Goal: Task Accomplishment & Management: Use online tool/utility

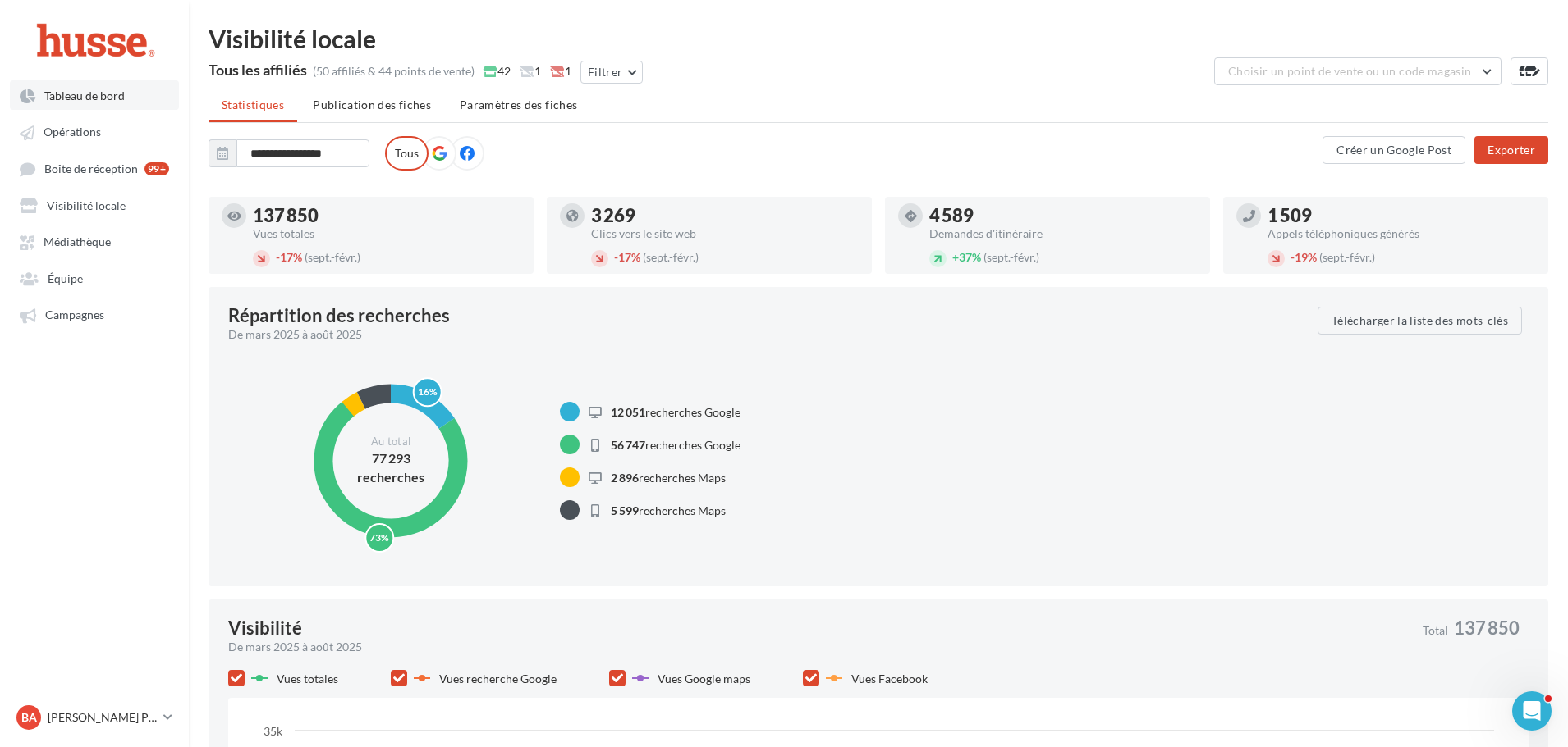
click at [66, 95] on span "Tableau de bord" at bounding box center [84, 95] width 81 height 14
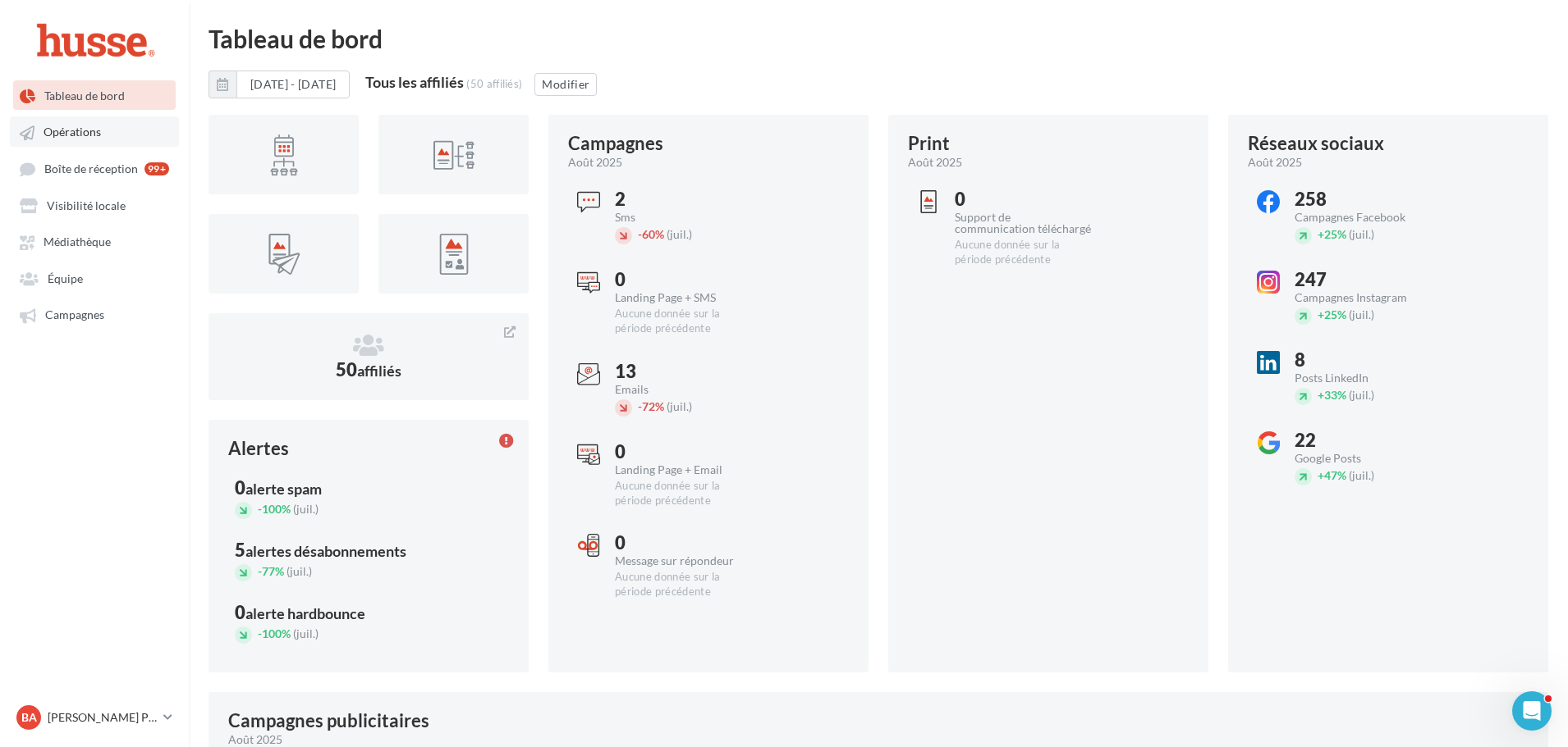
click at [79, 131] on span "Opérations" at bounding box center [72, 131] width 57 height 14
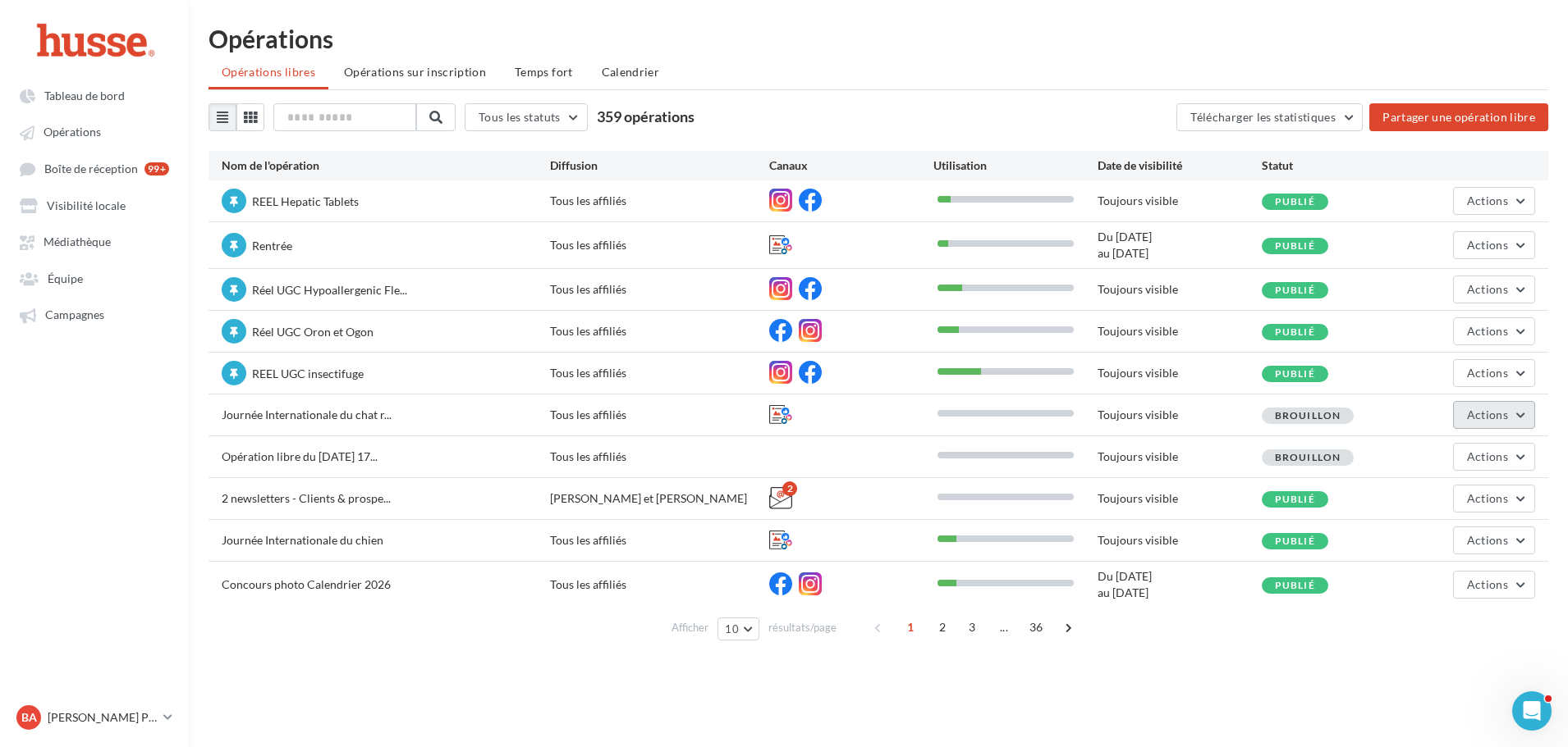
click at [1517, 420] on button "Actions" at bounding box center [1494, 415] width 82 height 28
click at [1437, 455] on button "Editer" at bounding box center [1452, 453] width 164 height 43
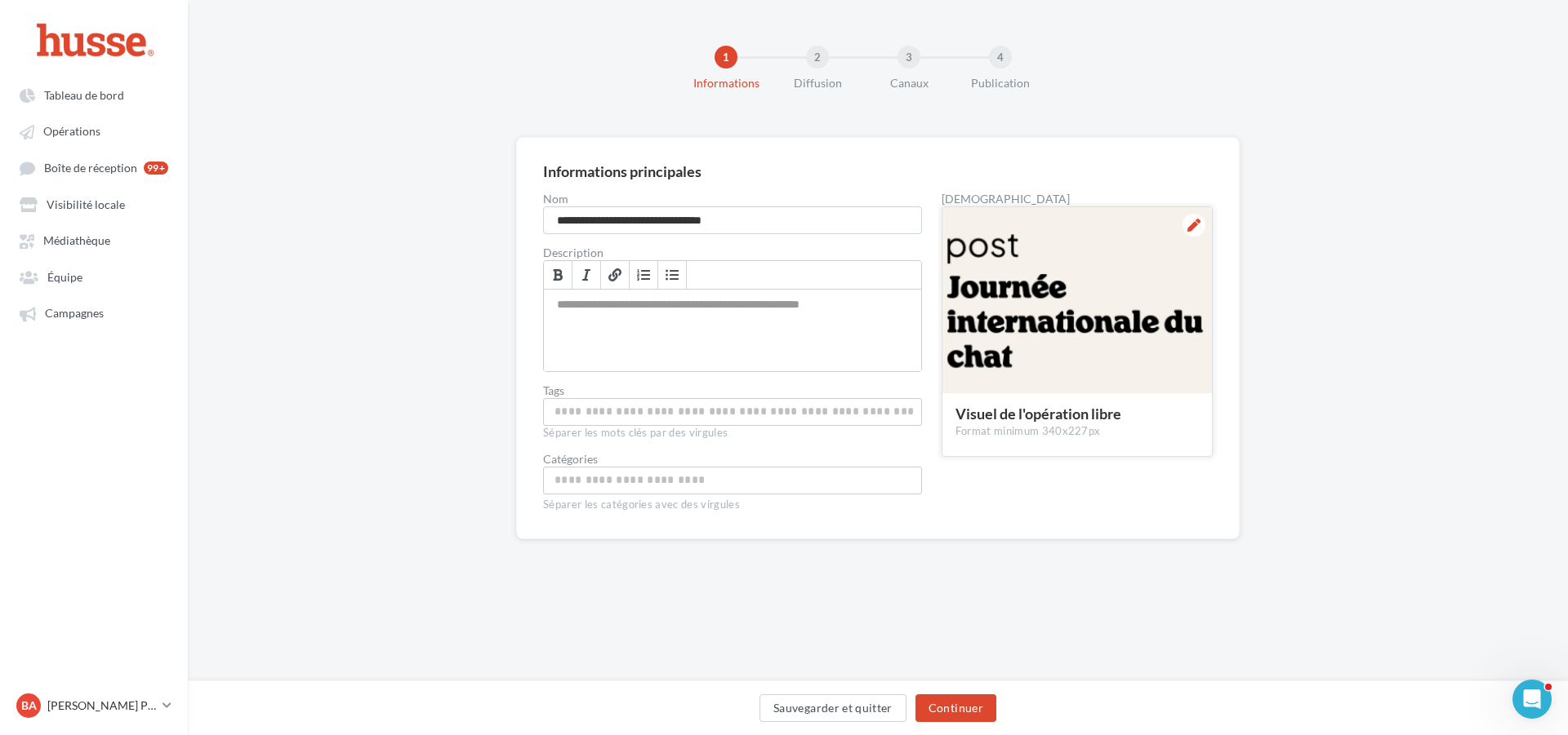
click at [1099, 269] on div at bounding box center [1076, 301] width 270 height 188
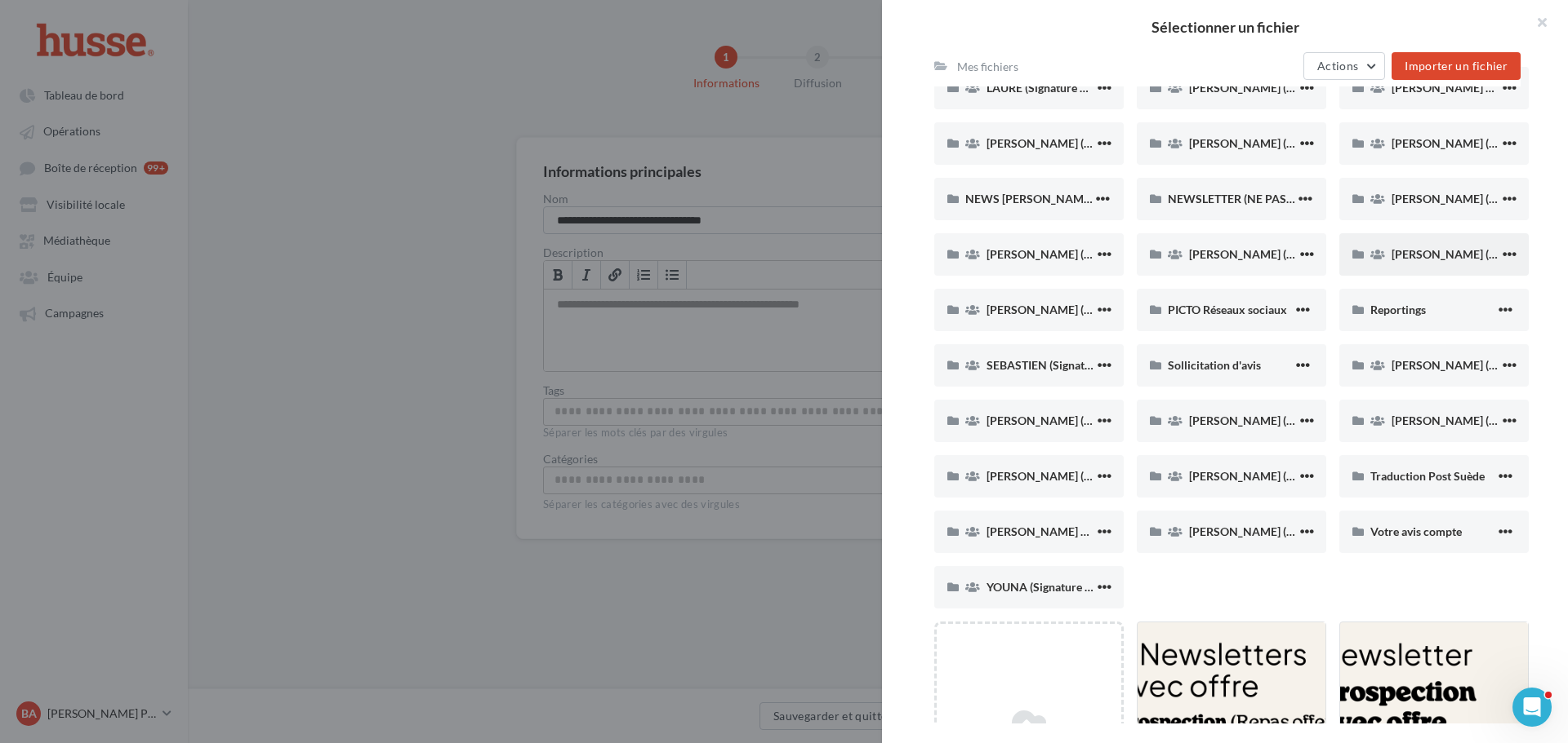
scroll to position [979, 0]
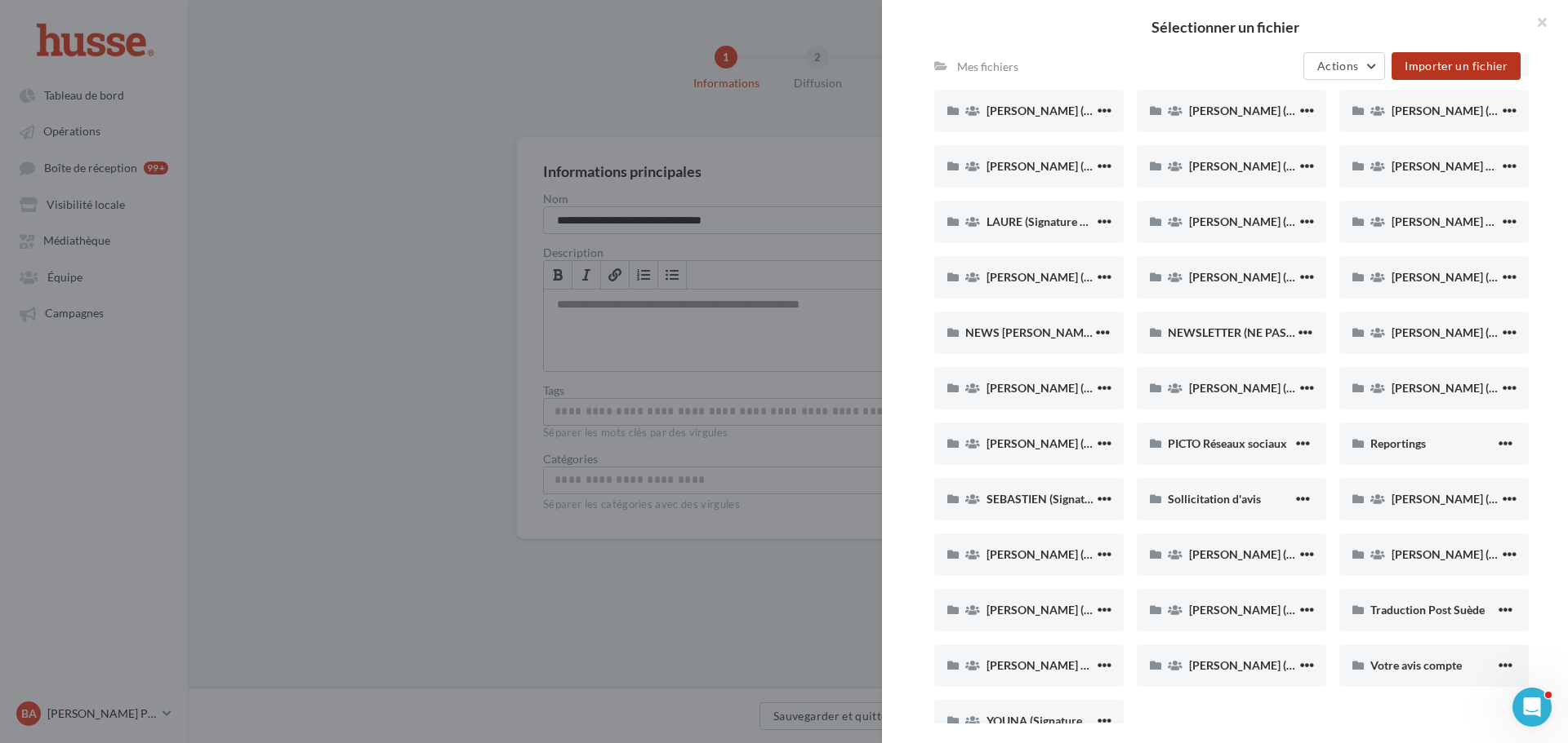
click at [1454, 58] on button "Importer un fichier" at bounding box center [1455, 66] width 129 height 28
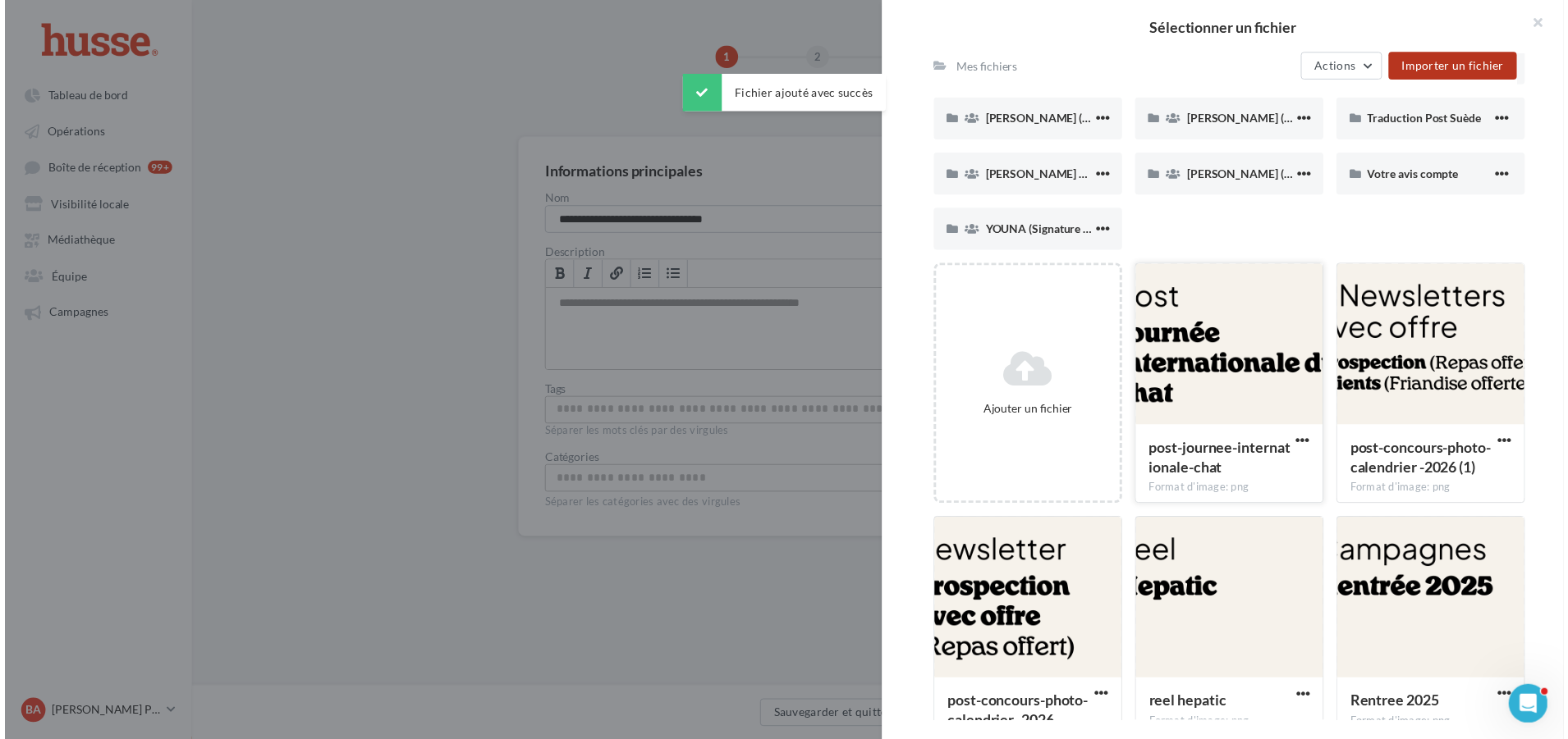
scroll to position [1477, 0]
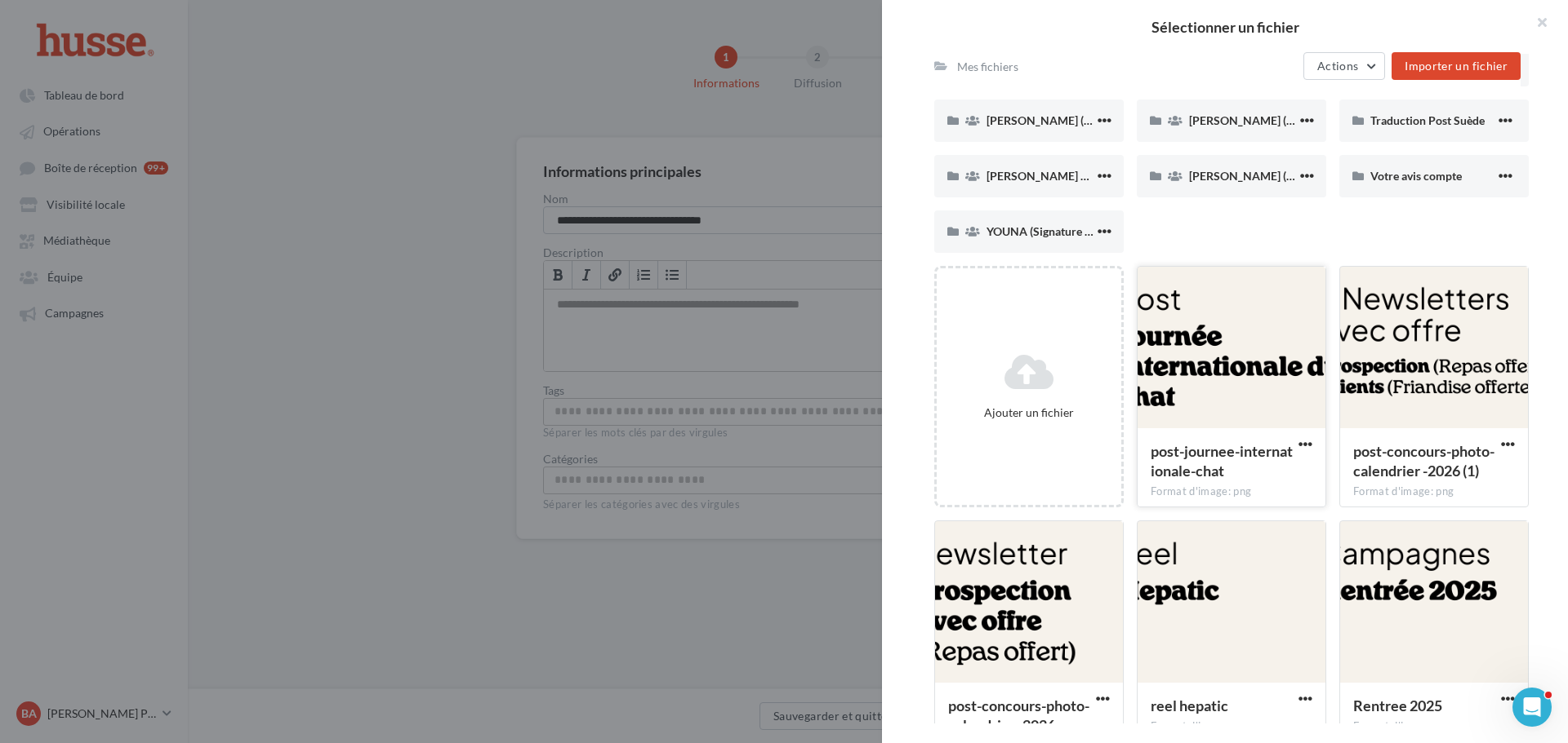
click at [1204, 339] on div at bounding box center [1231, 348] width 188 height 163
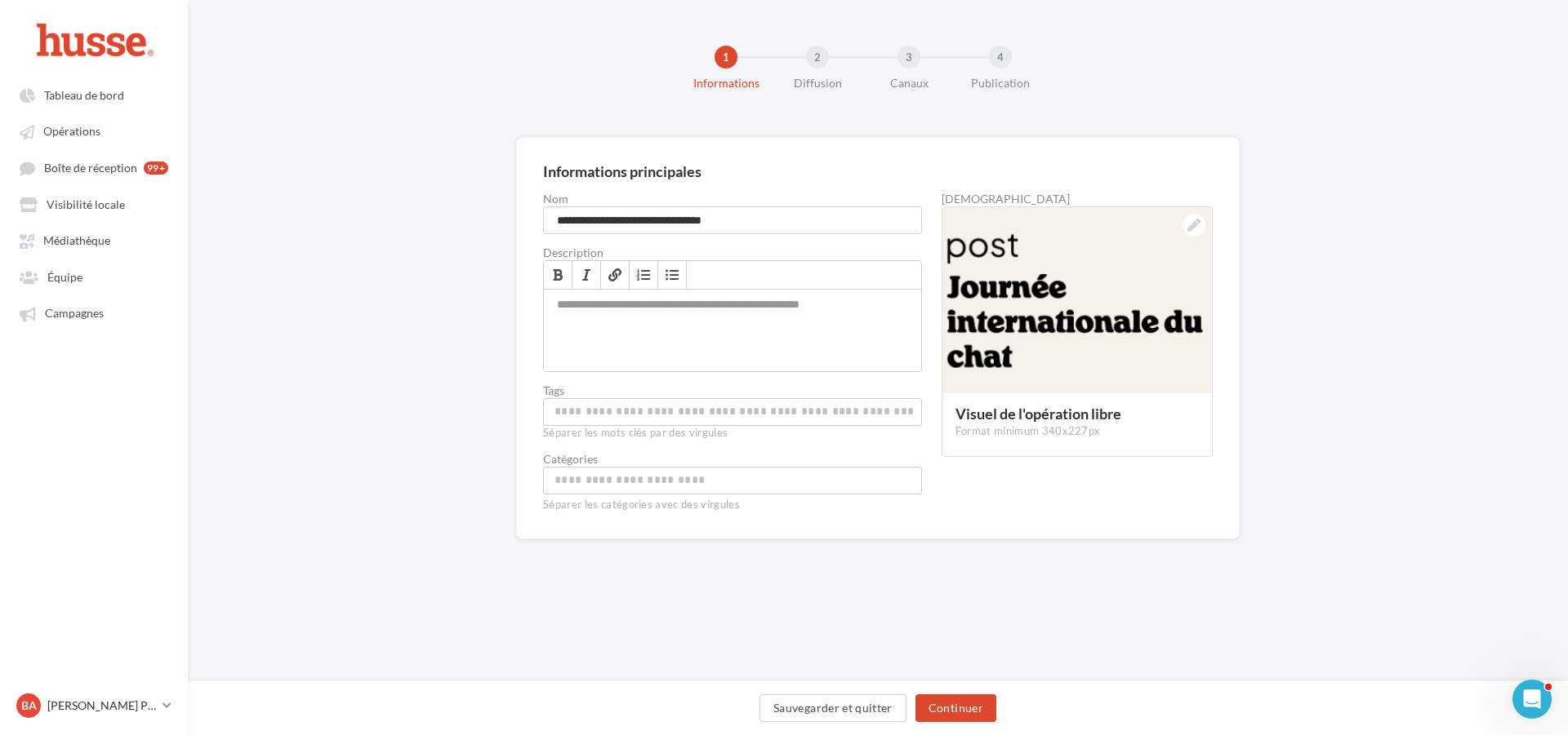
click at [597, 406] on input "Permet aux affiliés de trouver l'opération libre plus facilement" at bounding box center [732, 411] width 371 height 19
type input "****"
click at [576, 490] on input "Choisissez une catégorie" at bounding box center [732, 485] width 371 height 19
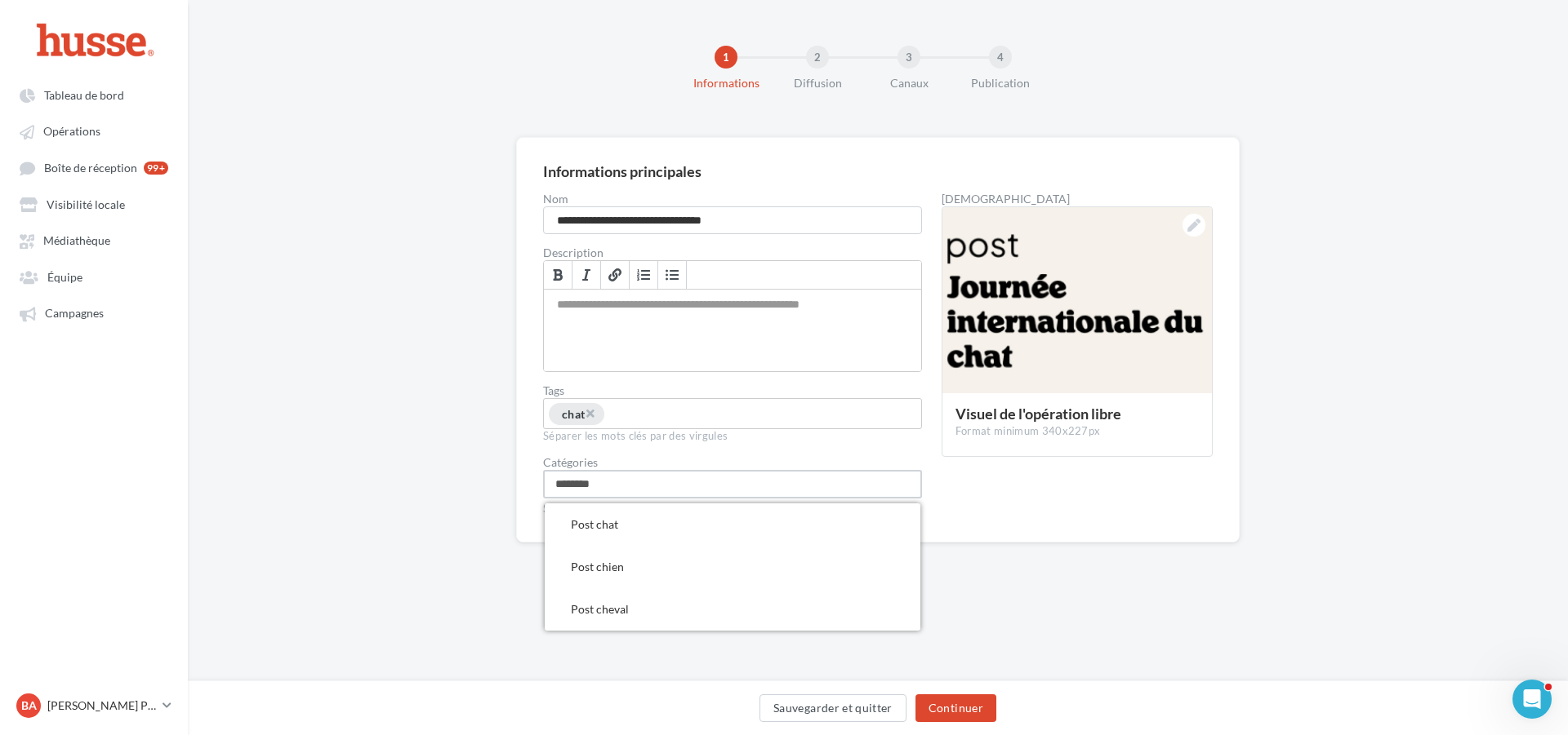
type input "*********"
click at [1435, 371] on div "**********" at bounding box center [877, 369] width 1379 height 464
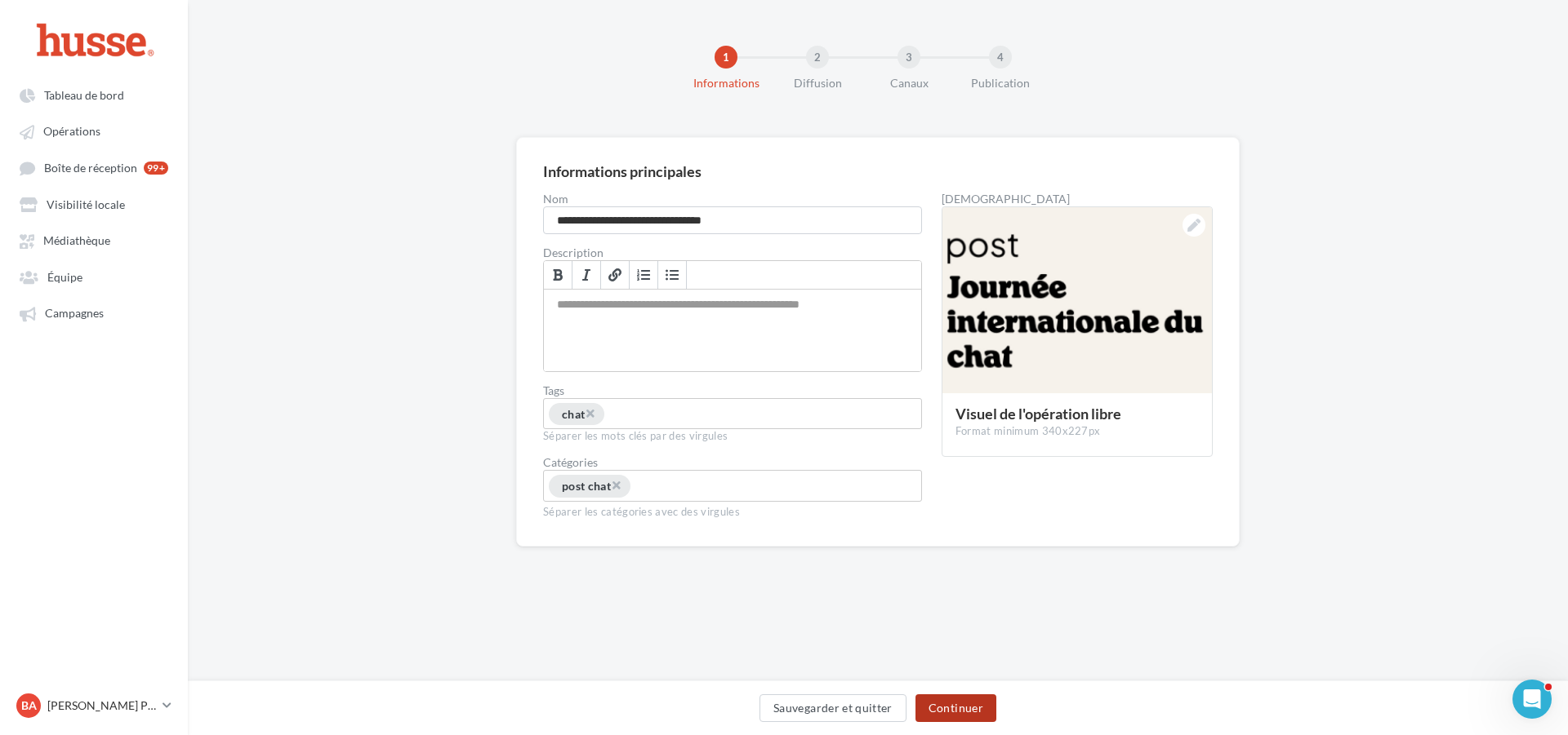
click at [952, 709] on button "Continuer" at bounding box center [956, 708] width 81 height 28
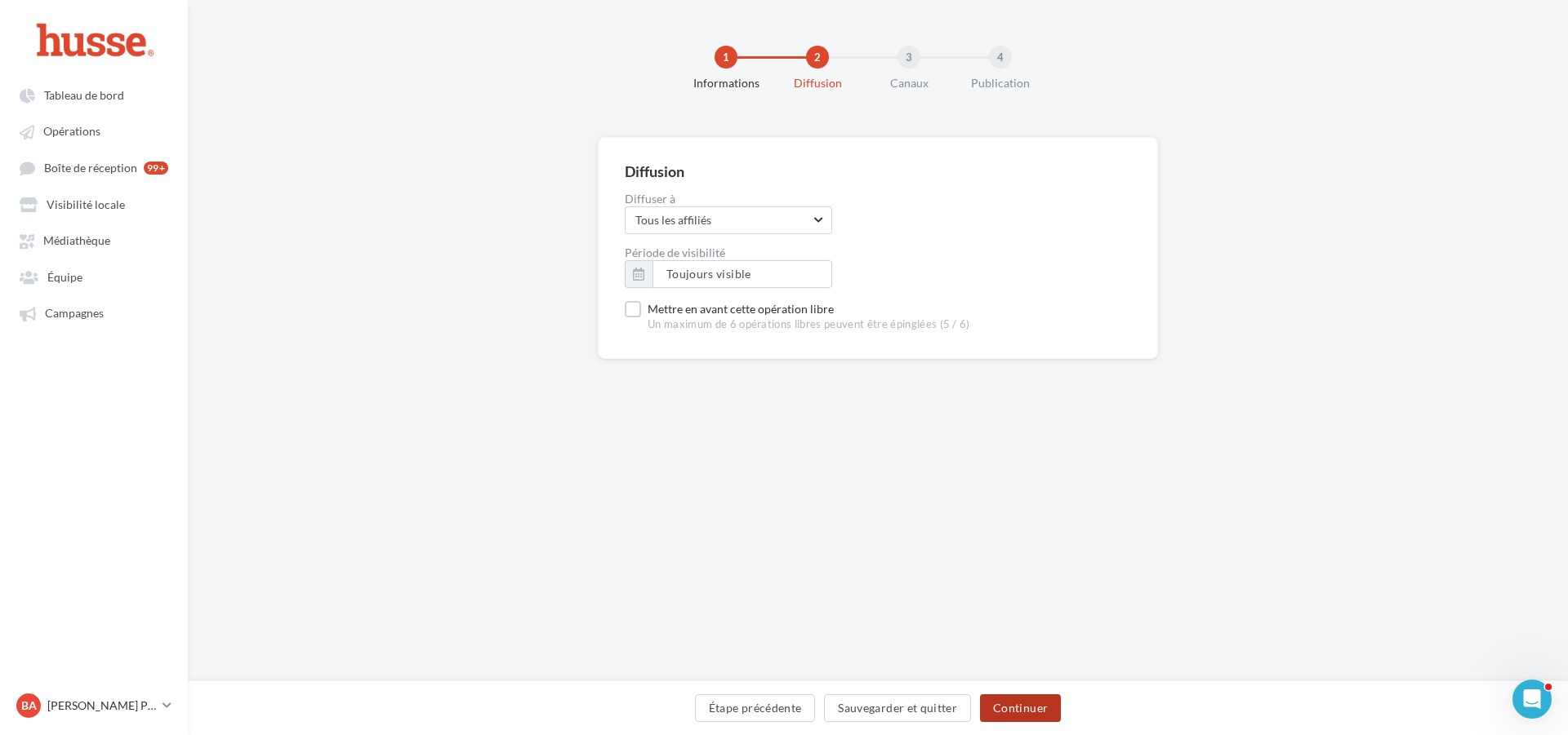
click at [1021, 707] on button "Continuer" at bounding box center [1020, 708] width 81 height 28
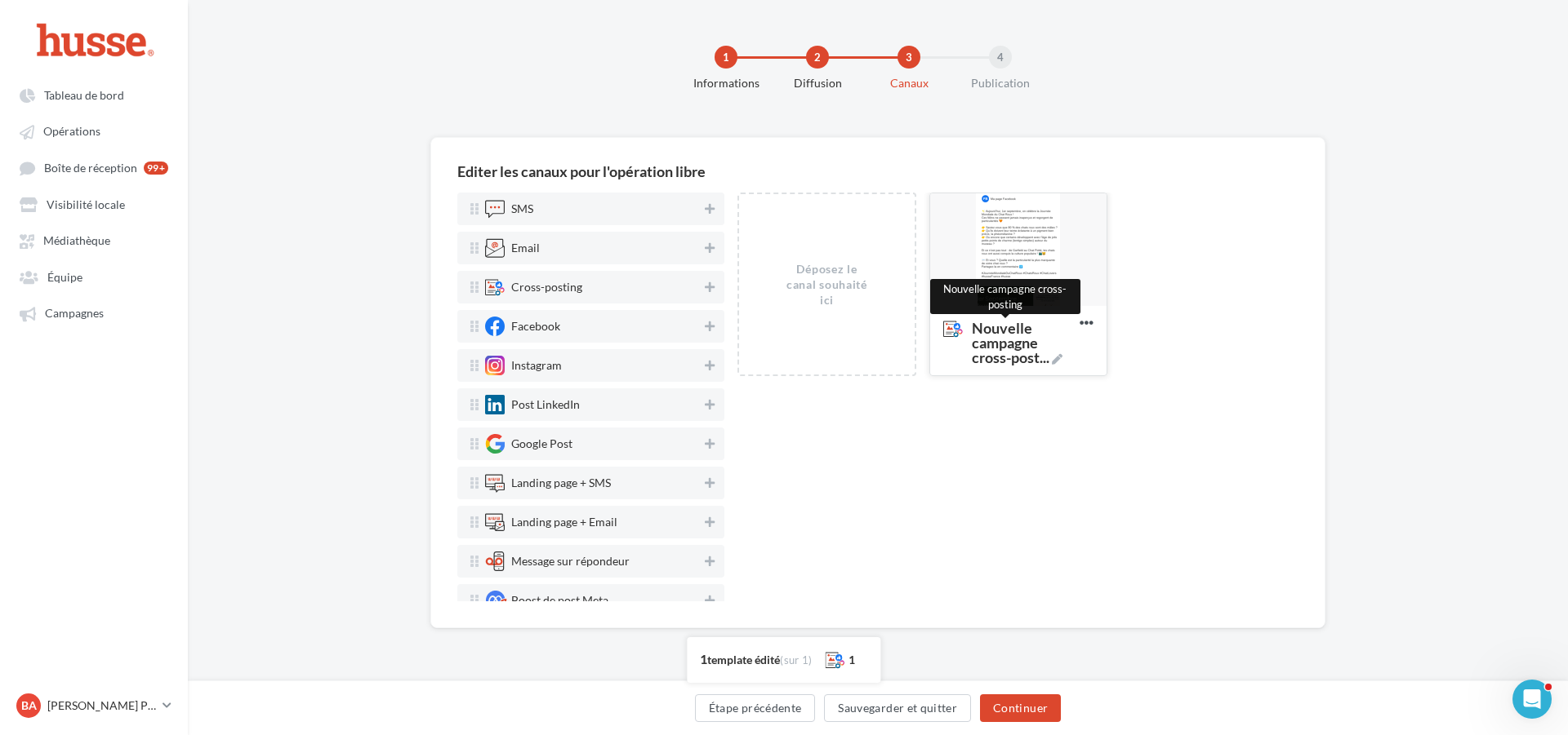
click at [1007, 331] on span "Nouvelle campagne cross-post ..." at bounding box center [1022, 343] width 101 height 44
click at [1007, 331] on textarea "Nouvelle campagne cross-post ... Nouvelle campagne cross-posting" at bounding box center [1001, 344] width 133 height 64
click at [999, 340] on textarea "Nouvelle campagne cross-post ..." at bounding box center [1001, 344] width 133 height 64
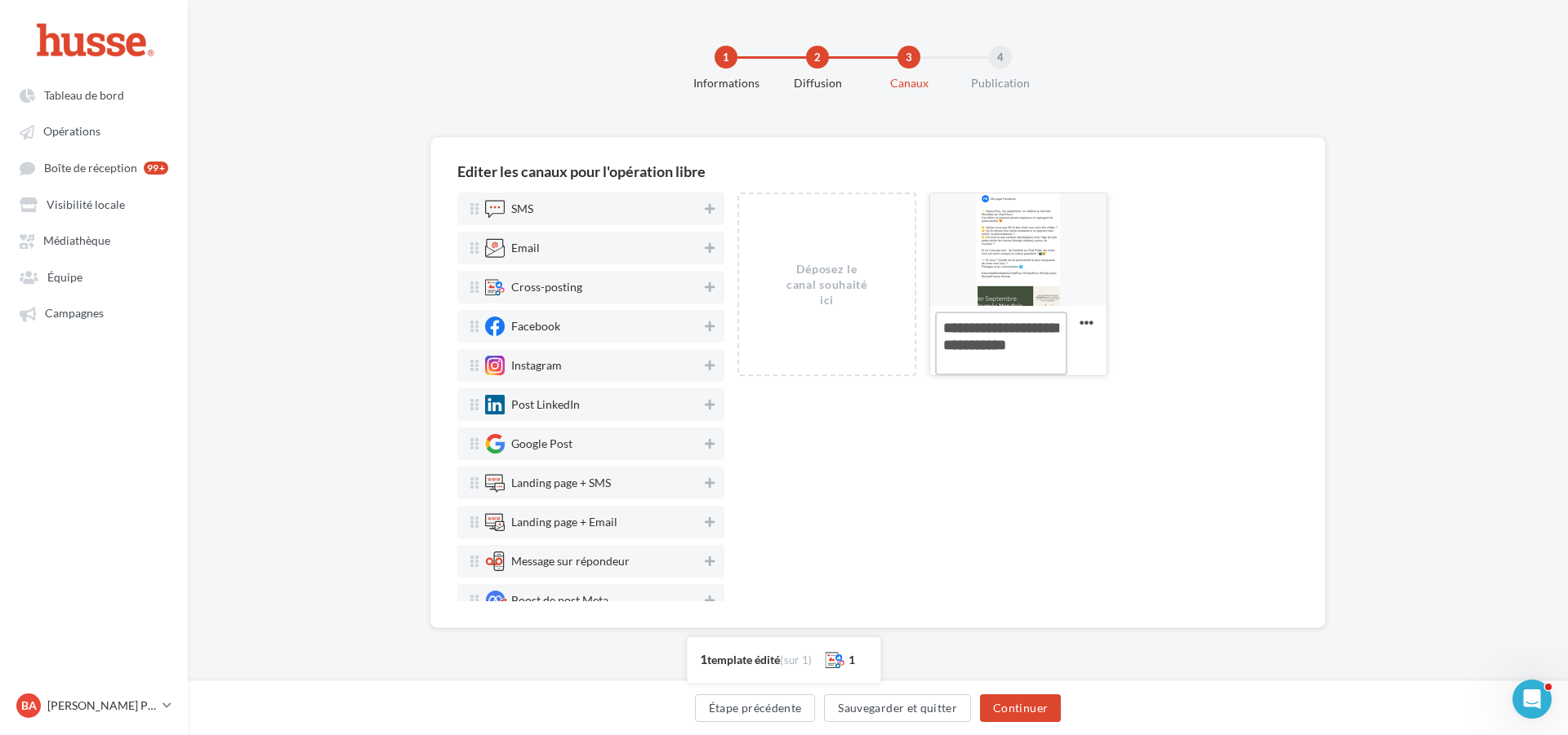
click at [999, 340] on textarea "Nouvelle campagne cross-post ..." at bounding box center [1001, 344] width 133 height 64
type textarea "**********"
click at [1563, 593] on div "Editer les canaux pour l'opération libre SMS Email Cross-posting Facebook Insta…" at bounding box center [877, 409] width 1379 height 544
click at [1008, 218] on div at bounding box center [1018, 250] width 176 height 115
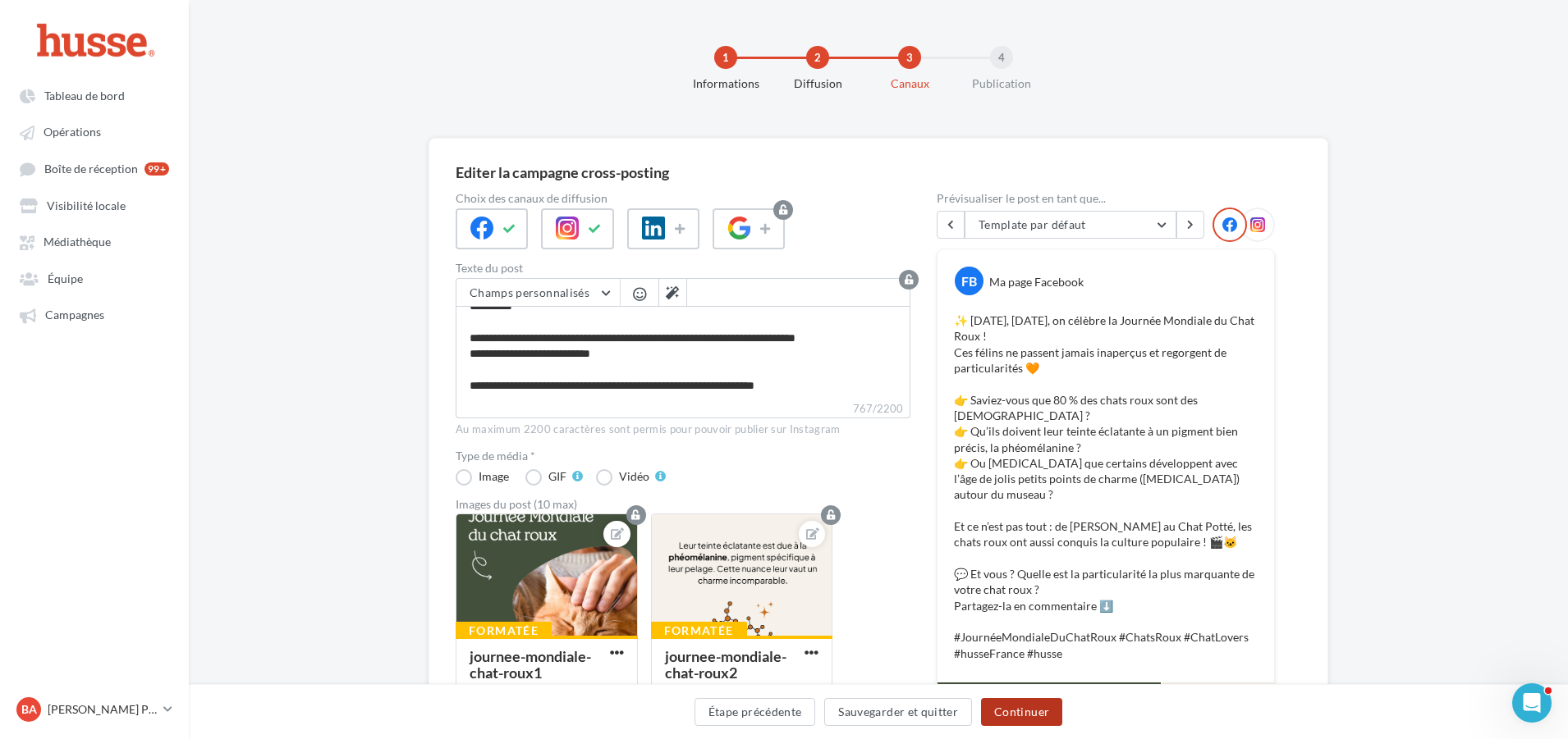
click at [1015, 705] on button "Continuer" at bounding box center [1021, 712] width 82 height 28
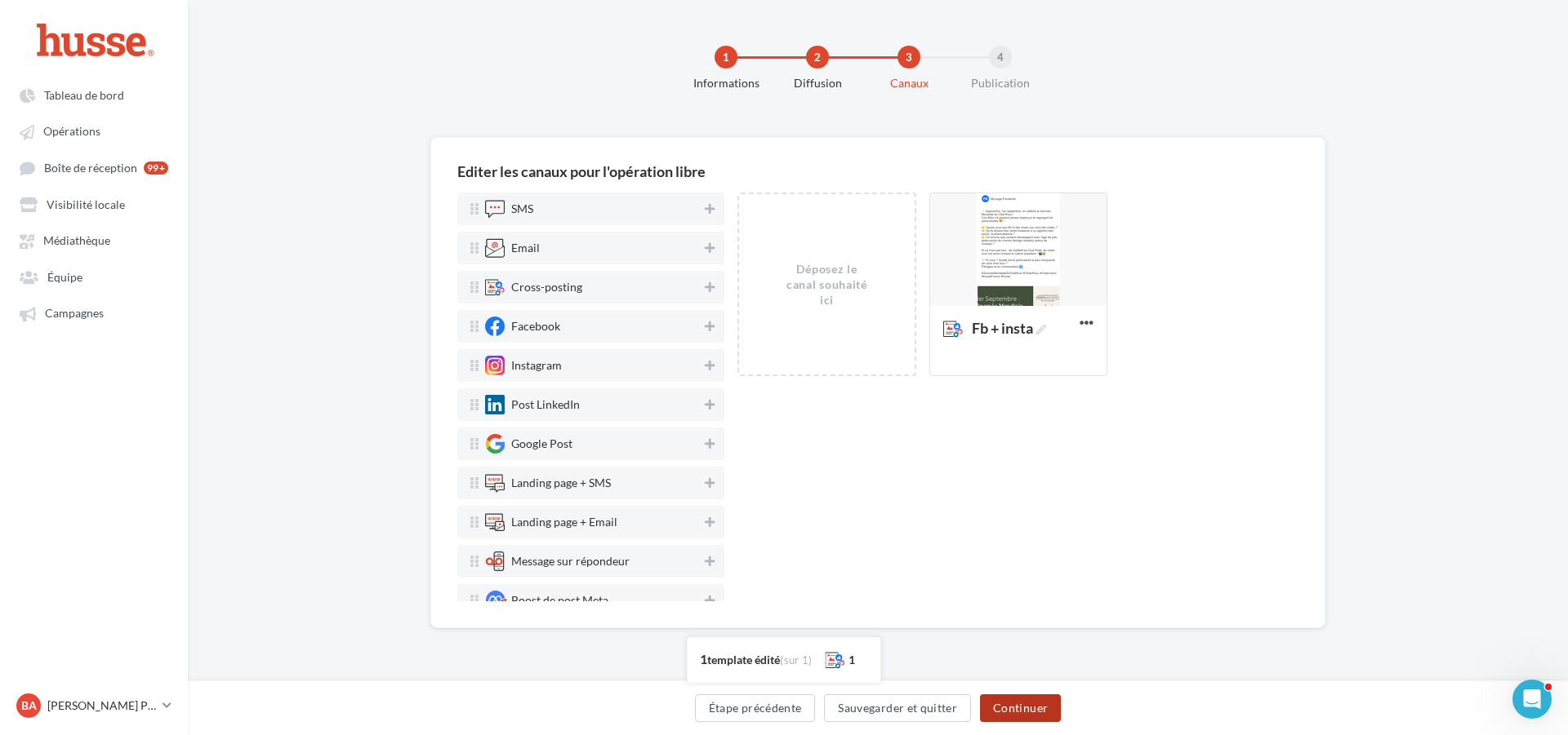
click at [1026, 707] on button "Continuer" at bounding box center [1020, 708] width 81 height 28
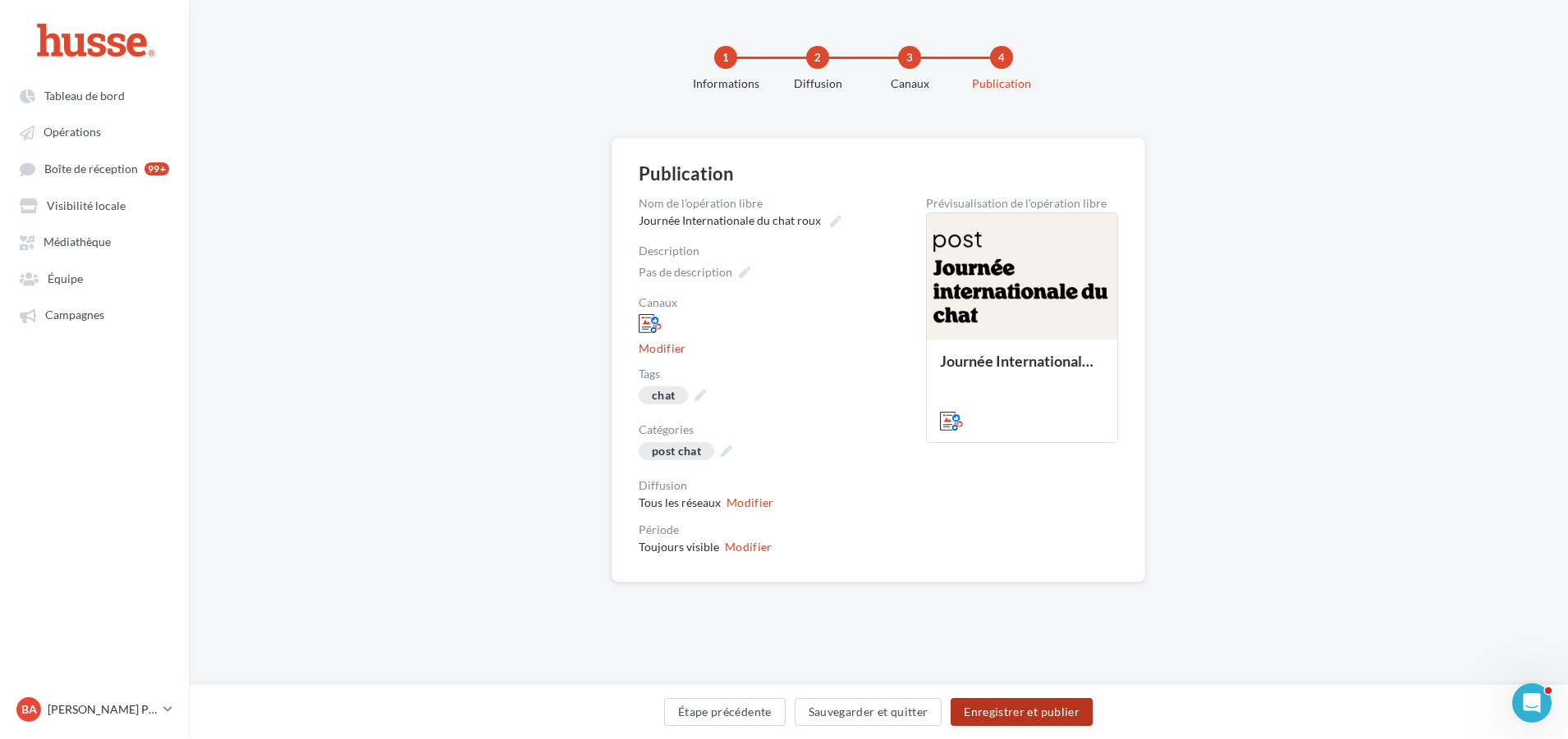
click at [1025, 712] on button "Enregistrer et publier" at bounding box center [1021, 712] width 142 height 28
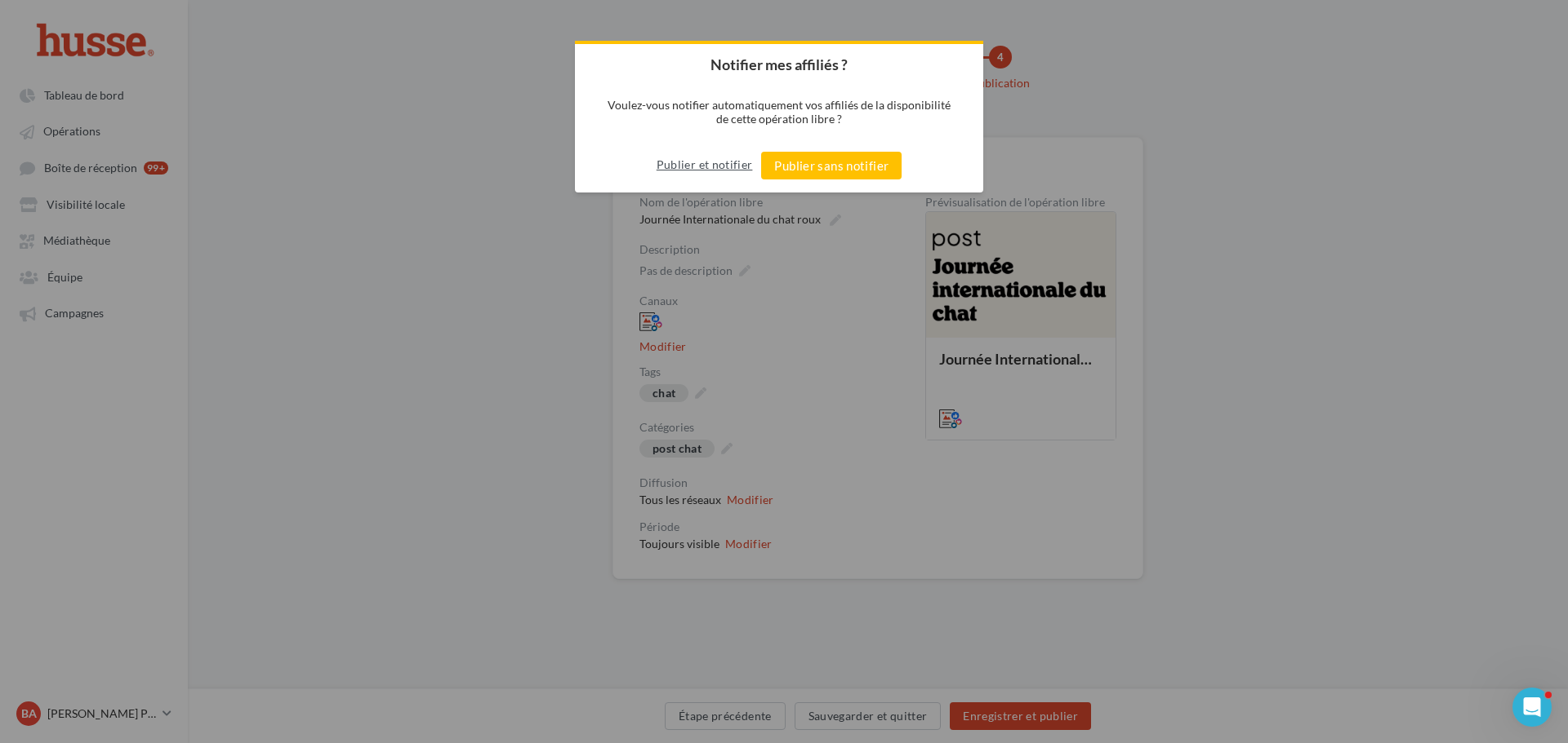
click at [710, 161] on button "Publier et notifier" at bounding box center [705, 164] width 97 height 26
